Goal: Transaction & Acquisition: Purchase product/service

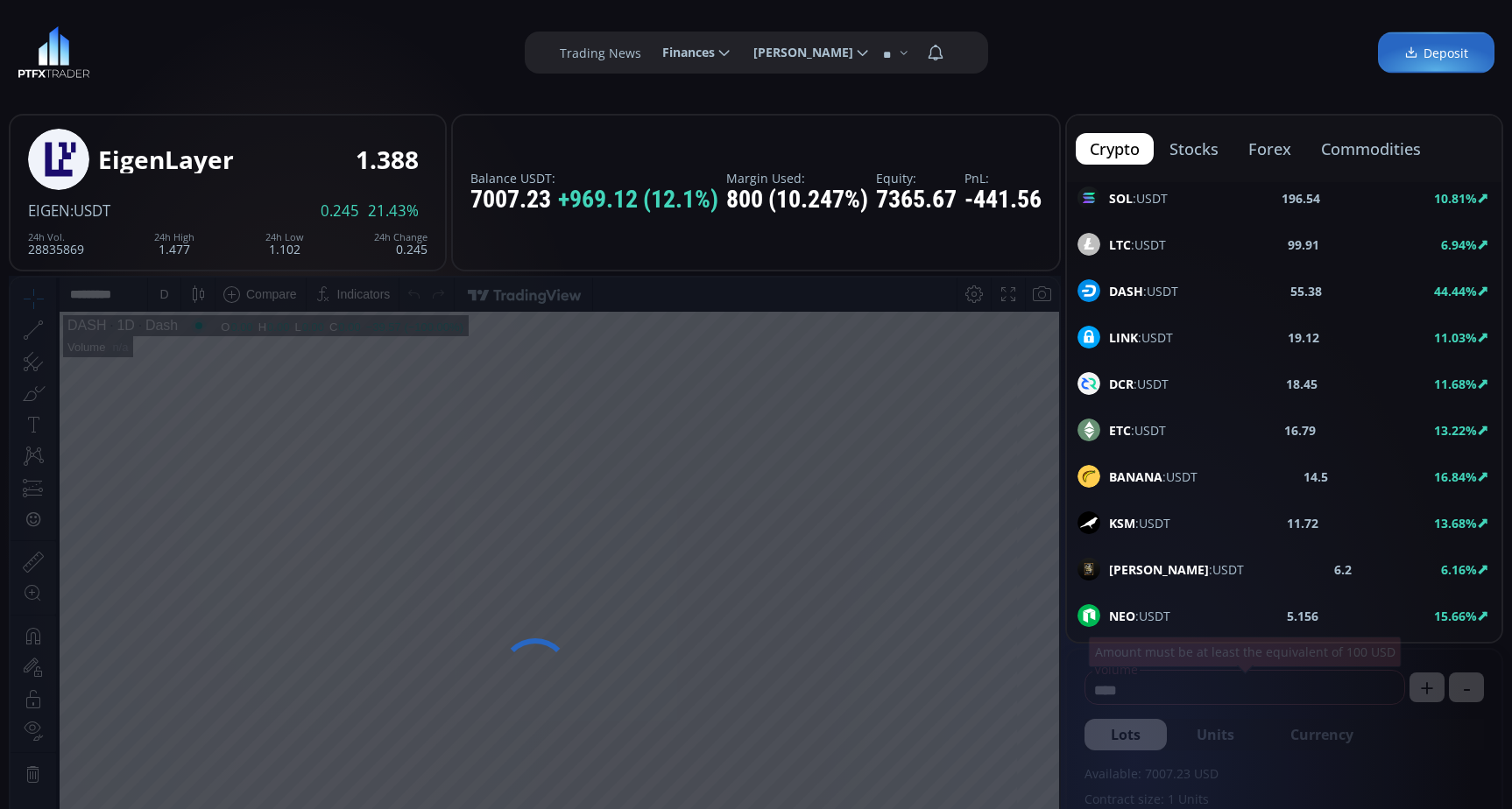
scroll to position [188, 0]
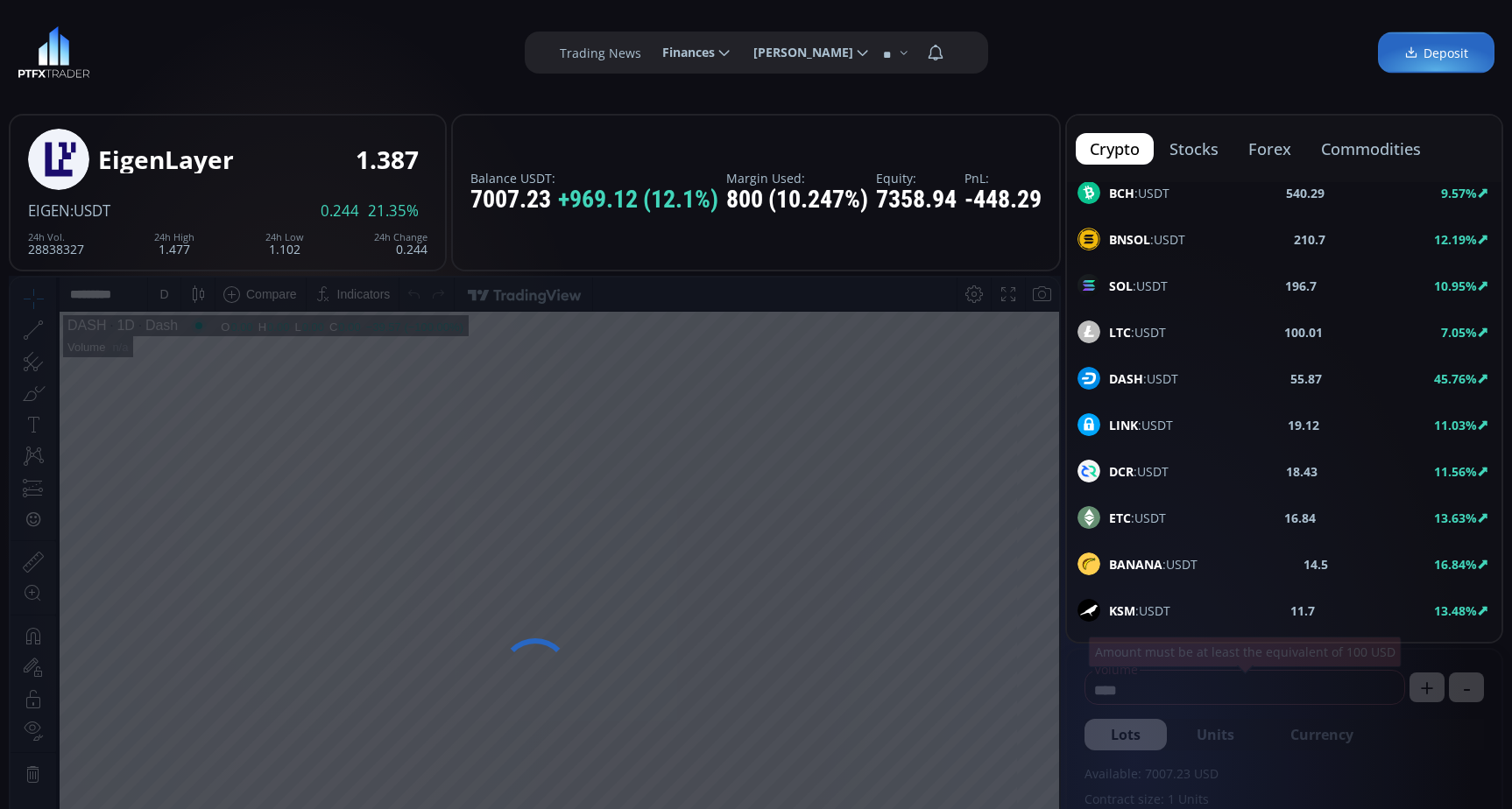
click at [1128, 384] on b "DASH" at bounding box center [1126, 378] width 34 height 17
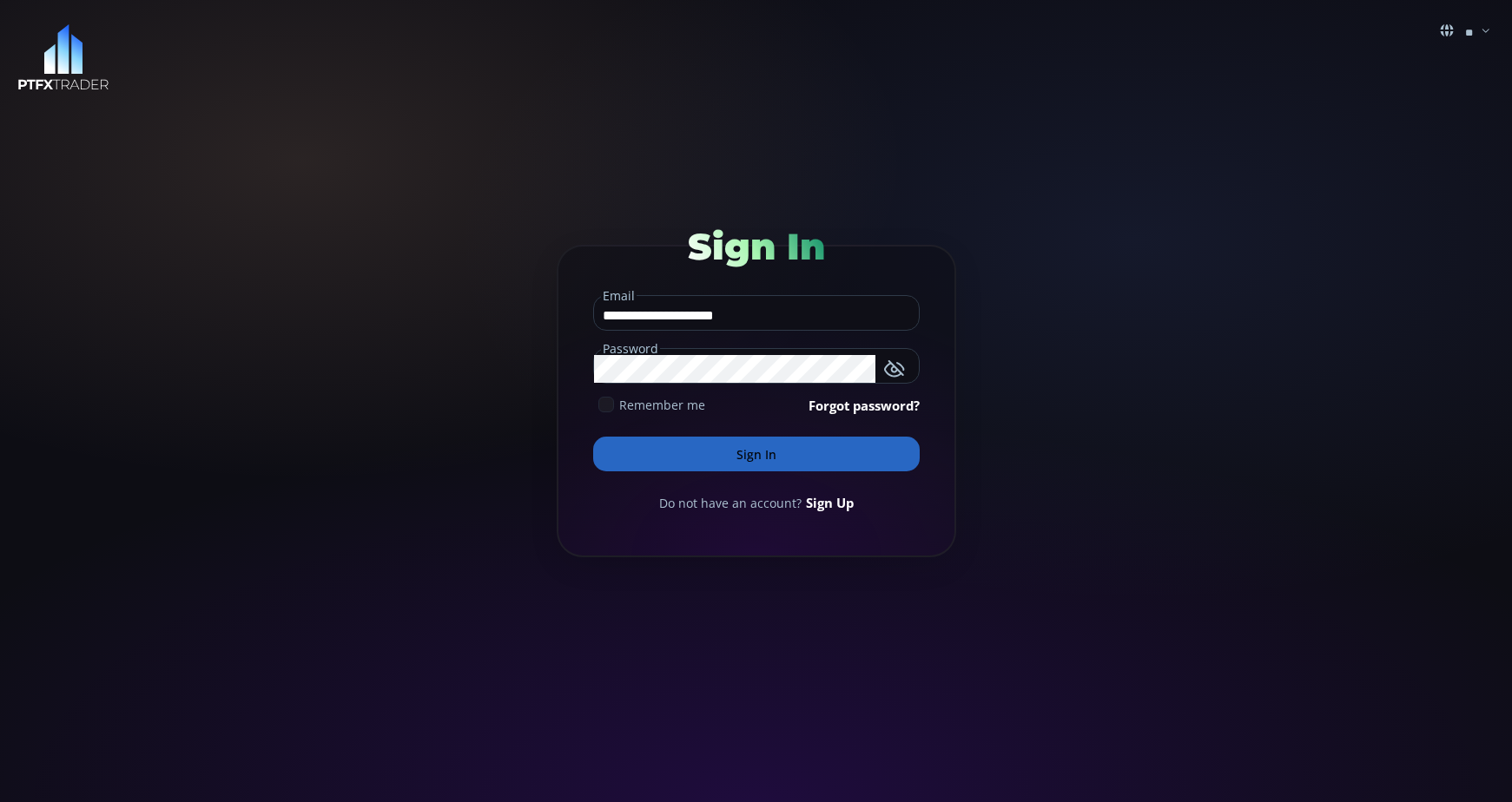
click at [766, 457] on button "Sign In" at bounding box center [756, 454] width 327 height 35
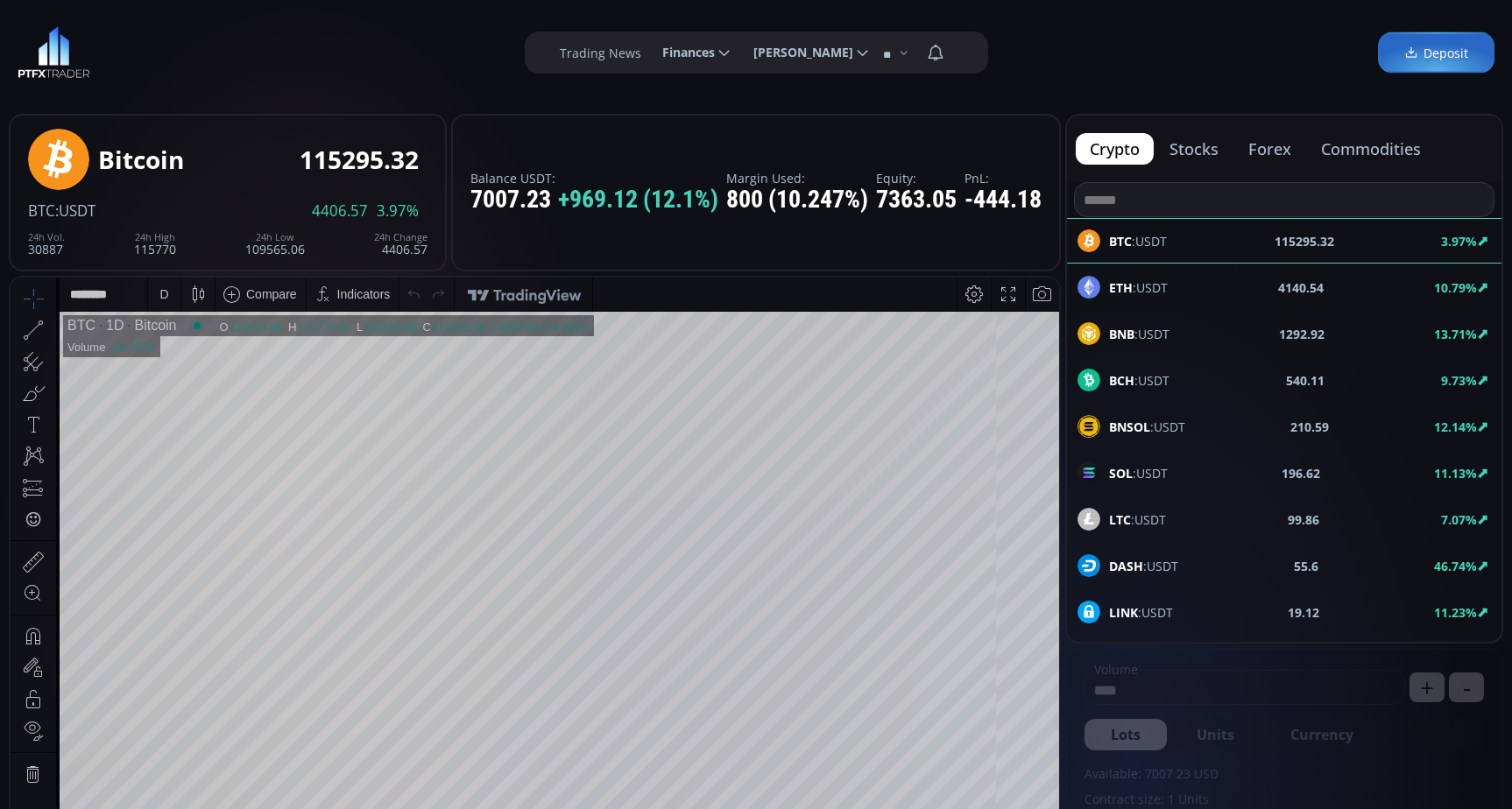
click at [155, 291] on div "D" at bounding box center [164, 295] width 32 height 33
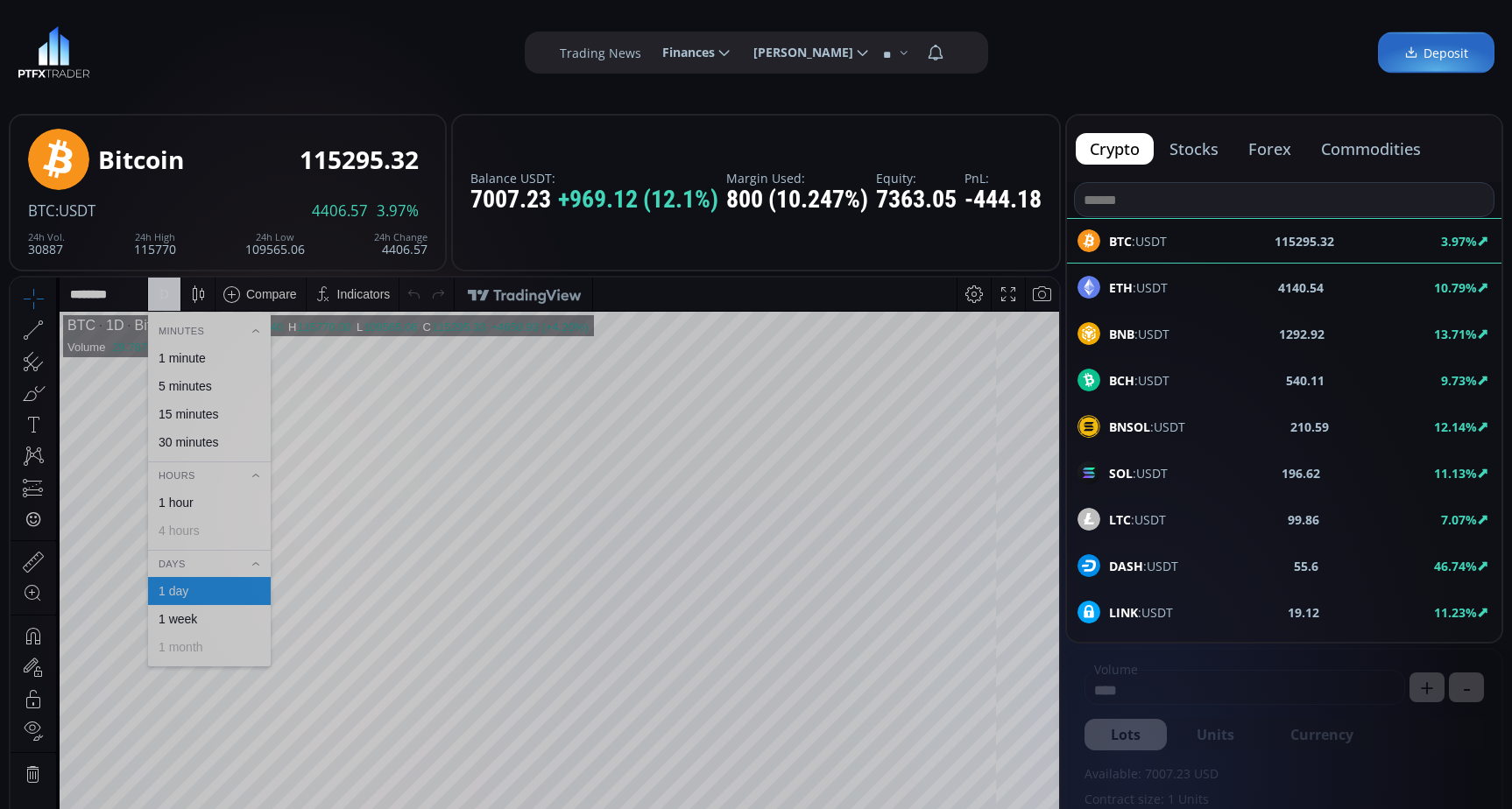
click at [176, 358] on div "1 minute" at bounding box center [181, 358] width 47 height 14
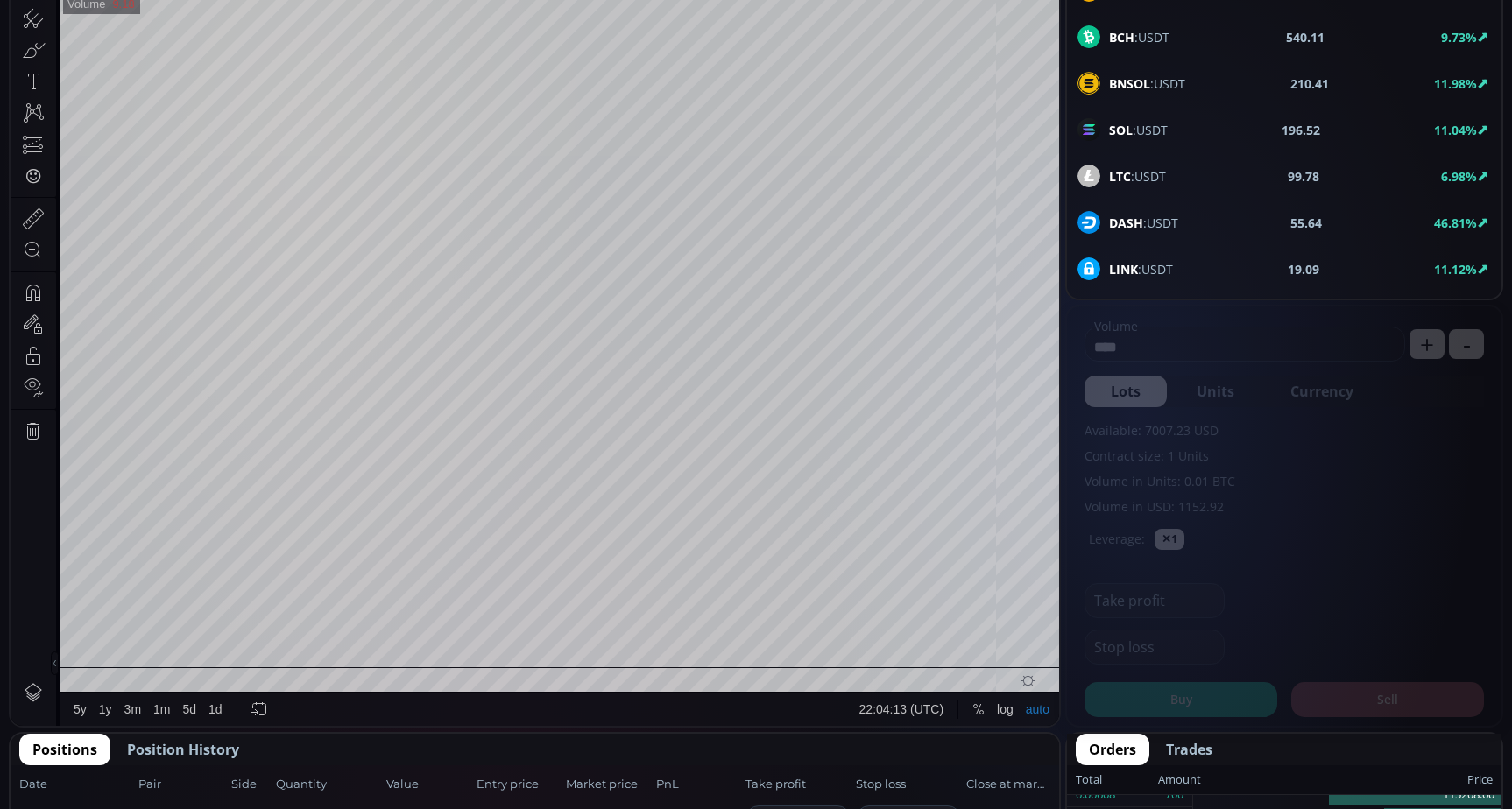
scroll to position [351, 0]
